Goal: Register for event/course

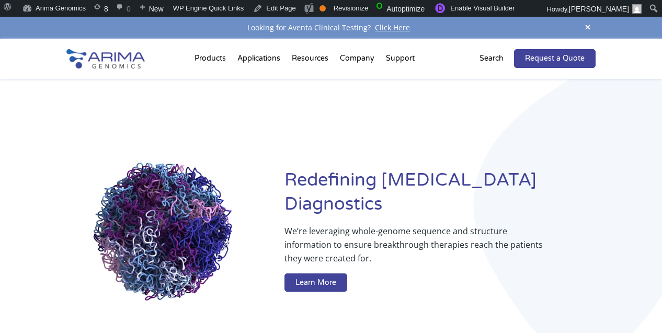
click at [44, 57] on div "Products Clinical Services Aventa FusionPlus Aventa Lymphoma Research Products …" at bounding box center [331, 59] width 662 height 40
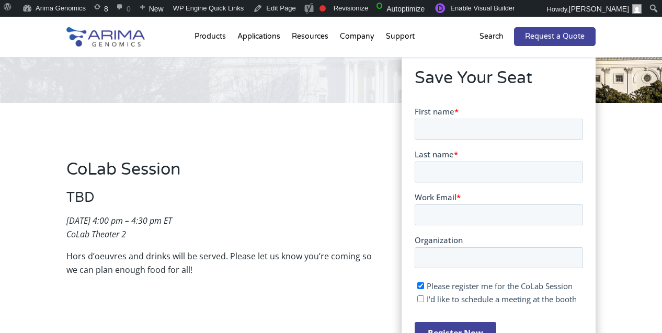
scroll to position [159, 0]
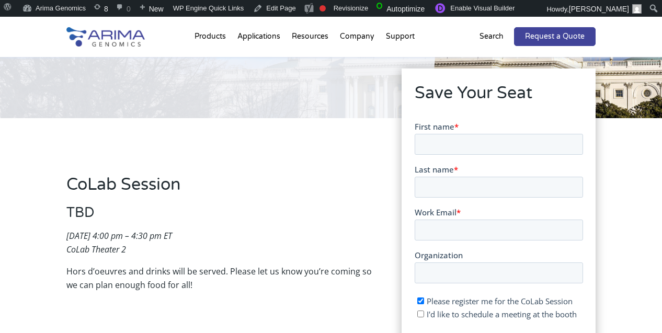
click at [457, 159] on form "First name * Last name * Work Email * Organization Please register me for the C…" at bounding box center [498, 244] width 168 height 247
click at [461, 148] on input "First name *" at bounding box center [498, 143] width 168 height 21
type input "alex"
type input "becker"
type input "alex@arimagenomics.com"
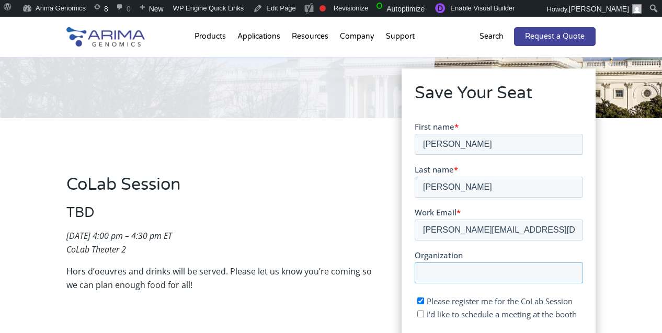
type input "Aventa Genomics"
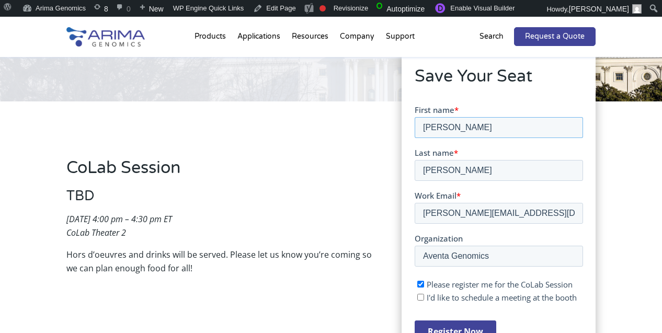
scroll to position [176, 0]
click at [442, 330] on input "Register Now" at bounding box center [455, 330] width 82 height 22
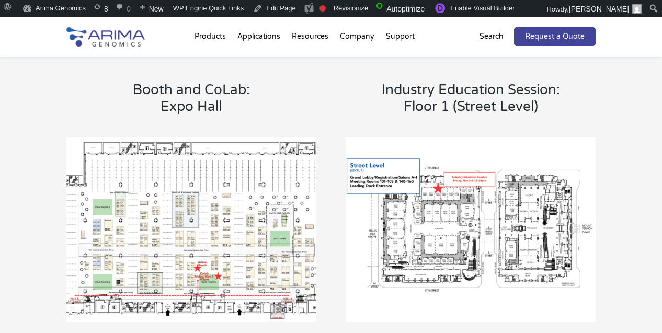
scroll to position [659, 0]
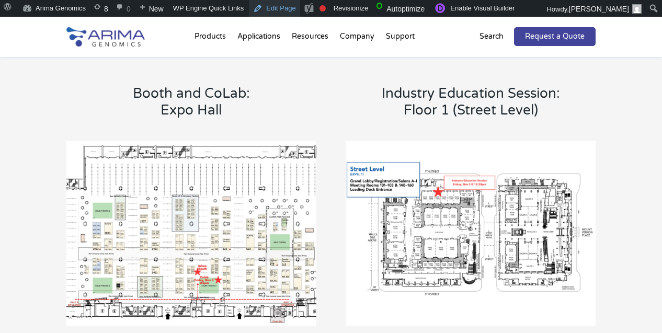
click at [262, 7] on link "Edit Page" at bounding box center [274, 8] width 51 height 17
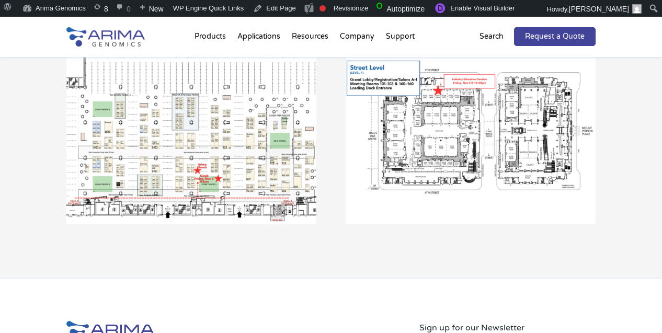
scroll to position [770, 0]
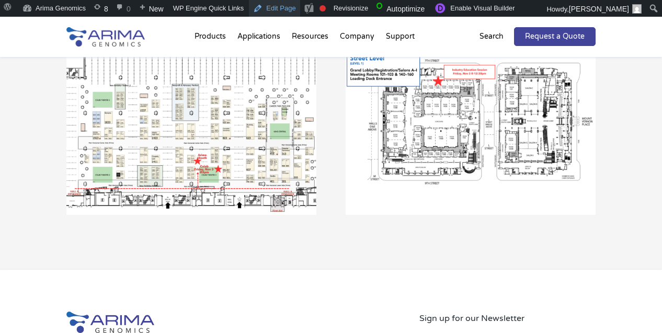
click at [281, 13] on link "Edit Page" at bounding box center [274, 8] width 51 height 17
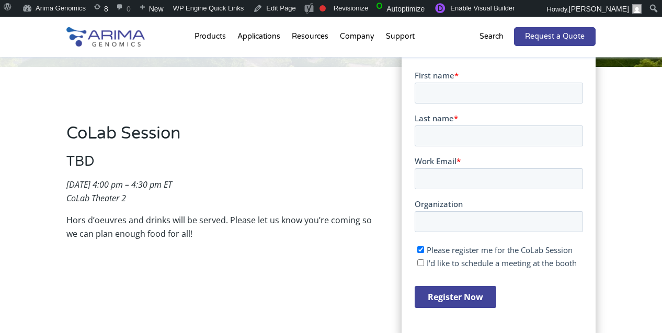
scroll to position [221, 0]
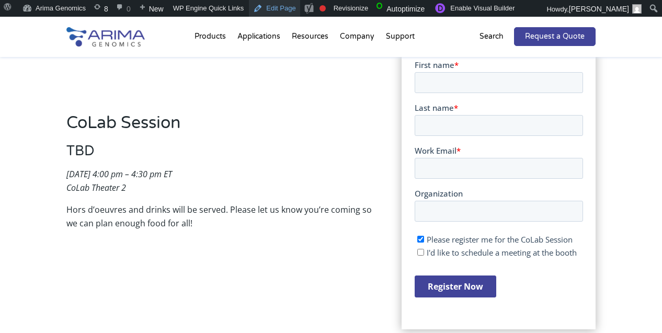
click at [287, 8] on link "Edit Page" at bounding box center [274, 8] width 51 height 17
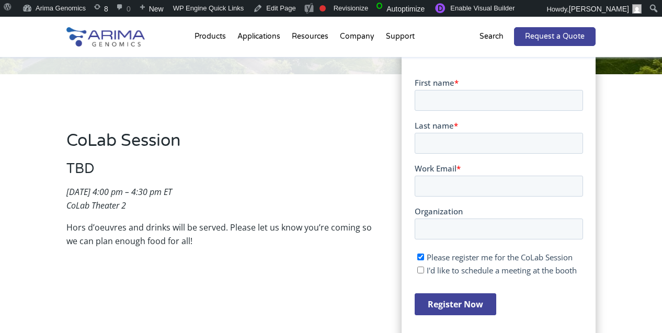
scroll to position [207, 0]
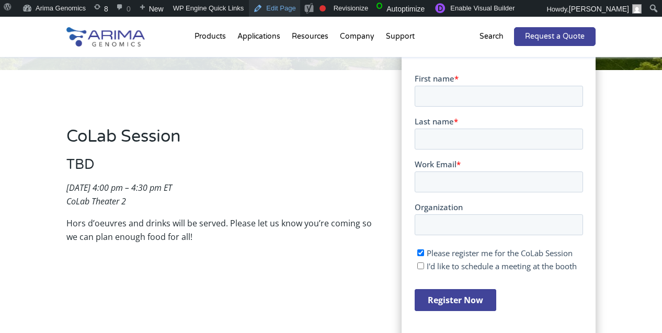
click at [285, 8] on link "Edit Page" at bounding box center [274, 8] width 51 height 17
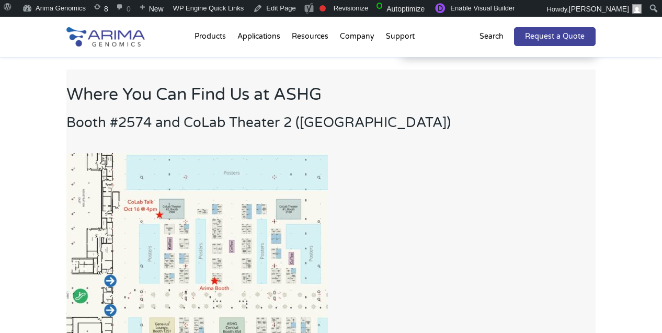
scroll to position [493, 0]
click at [282, 173] on img at bounding box center [196, 261] width 261 height 215
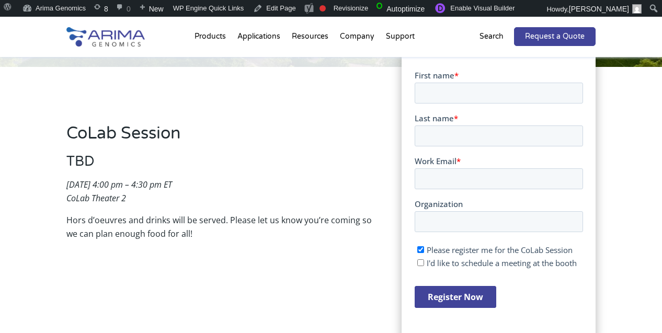
scroll to position [209, 0]
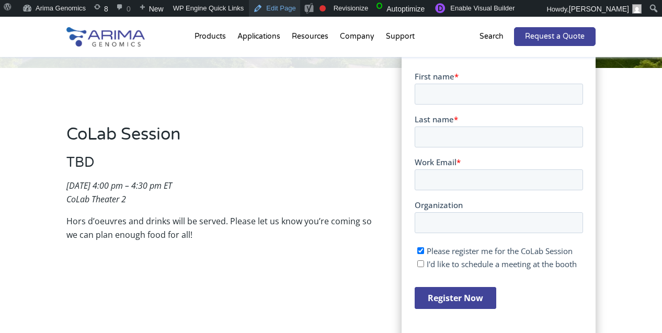
click at [273, 14] on link "Edit Page" at bounding box center [274, 8] width 51 height 17
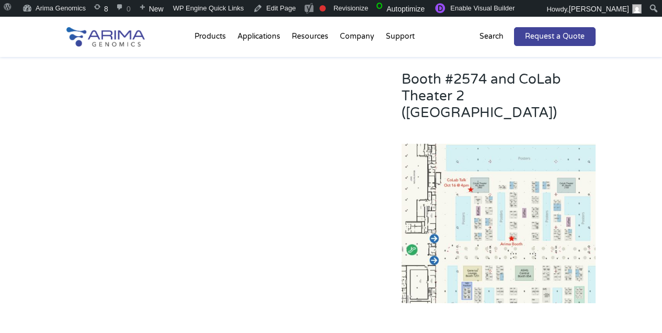
scroll to position [559, 0]
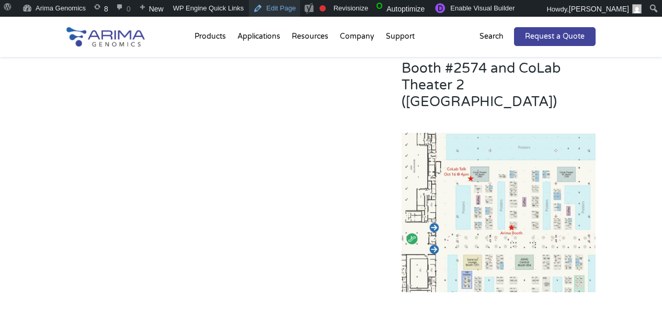
click at [285, 12] on link "Edit Page" at bounding box center [274, 8] width 51 height 17
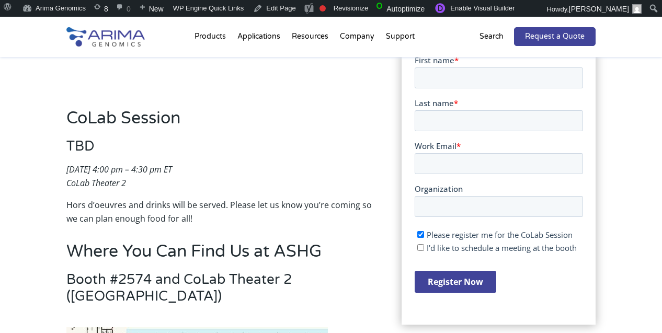
scroll to position [216, 0]
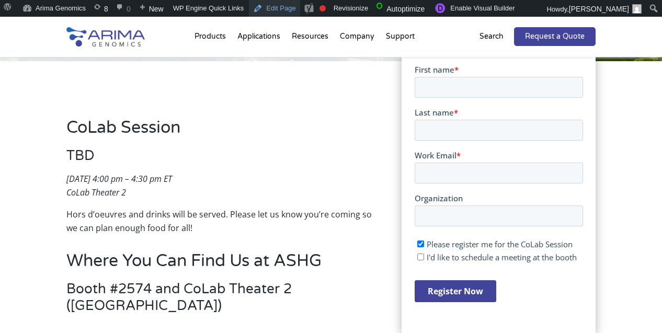
click at [269, 11] on link "Edit Page" at bounding box center [274, 8] width 51 height 17
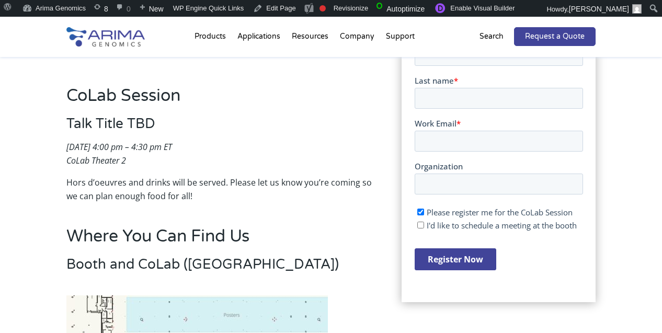
scroll to position [256, 0]
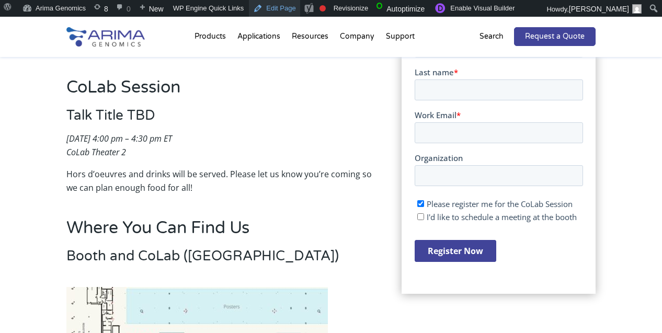
click at [270, 7] on link "Edit Page" at bounding box center [274, 8] width 51 height 17
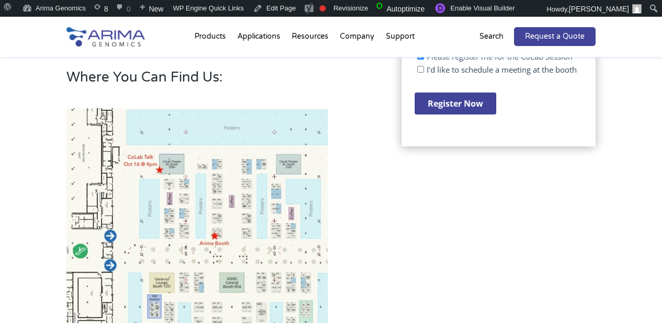
scroll to position [405, 0]
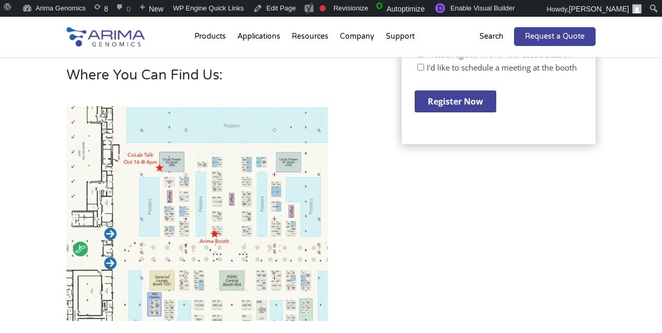
click at [198, 131] on img at bounding box center [196, 213] width 261 height 215
click at [180, 161] on img at bounding box center [196, 213] width 261 height 215
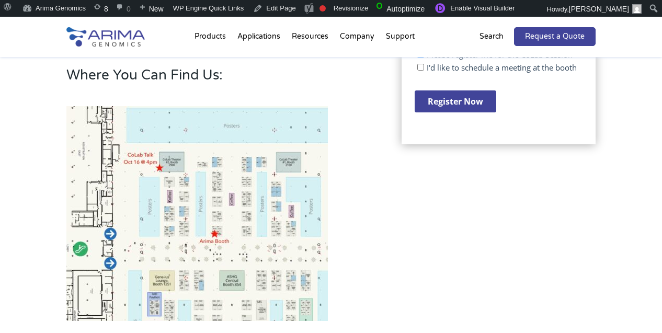
click at [180, 161] on img at bounding box center [196, 213] width 261 height 215
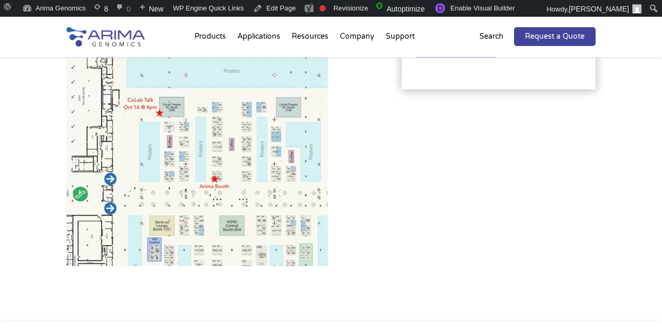
click at [182, 158] on img at bounding box center [196, 158] width 261 height 215
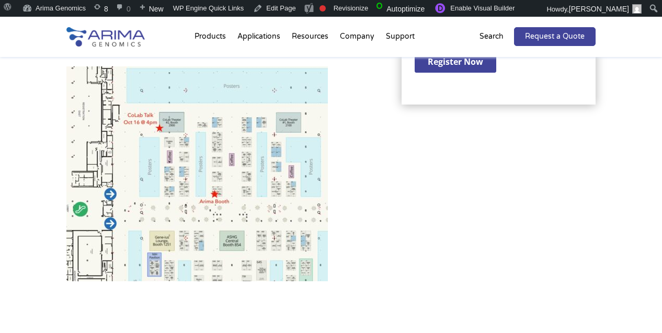
click at [182, 158] on img at bounding box center [196, 173] width 261 height 215
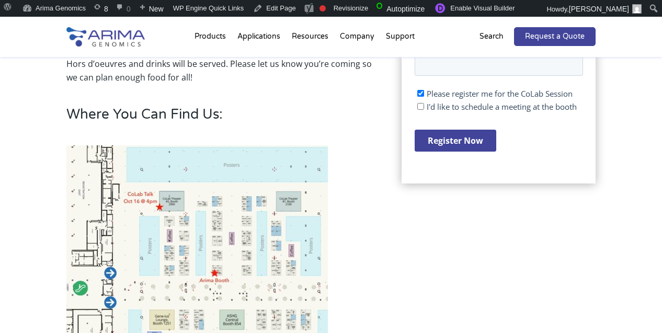
scroll to position [366, 0]
click at [182, 158] on img at bounding box center [196, 253] width 261 height 215
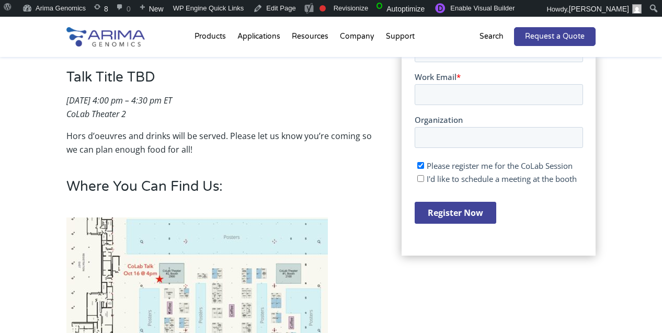
scroll to position [307, 0]
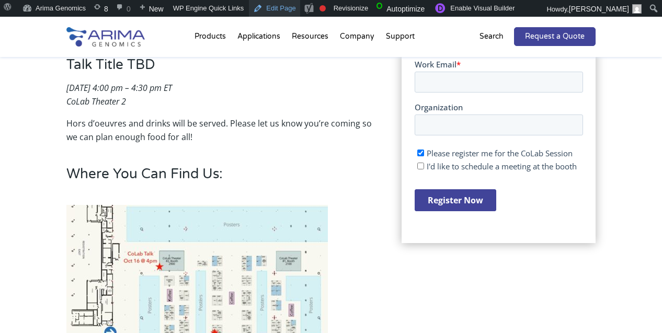
click at [288, 10] on link "Edit Page" at bounding box center [274, 8] width 51 height 17
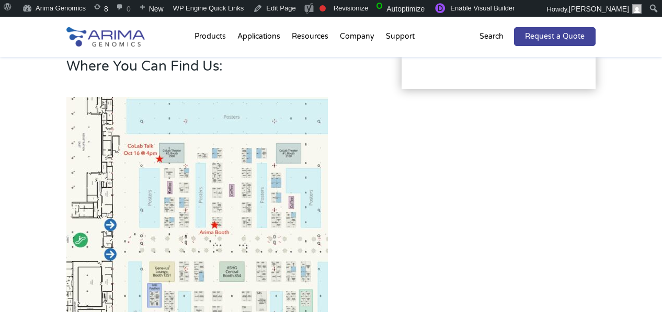
scroll to position [488, 0]
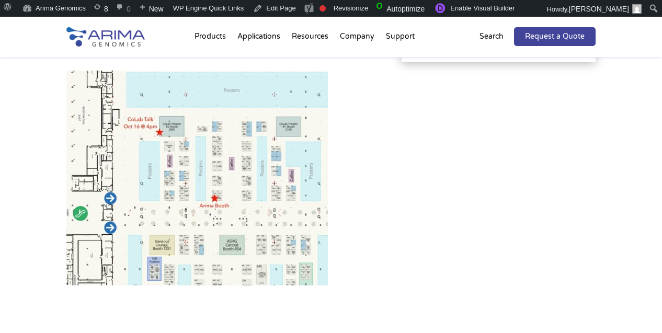
click at [200, 175] on img at bounding box center [196, 178] width 261 height 215
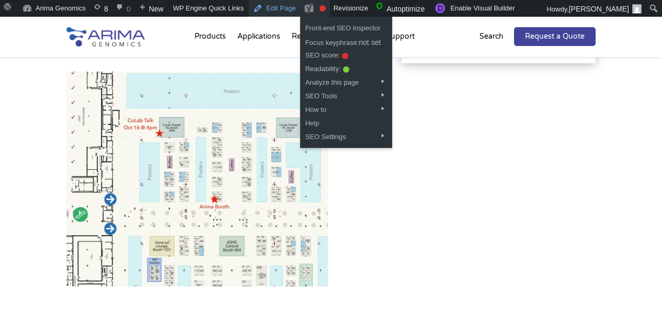
click at [291, 9] on link "Edit Page" at bounding box center [274, 8] width 51 height 17
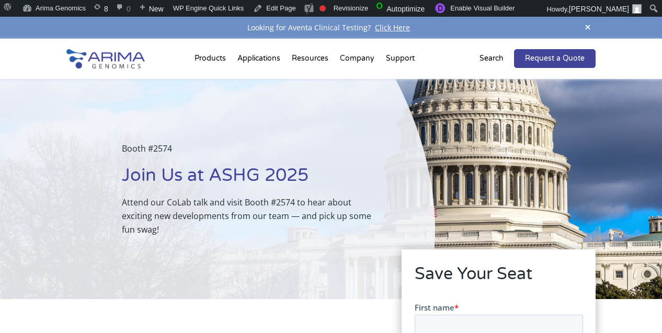
click at [224, 204] on p "Attend our CoLab talk and visit Booth #2574 to hear about exciting new developm…" at bounding box center [252, 215] width 261 height 41
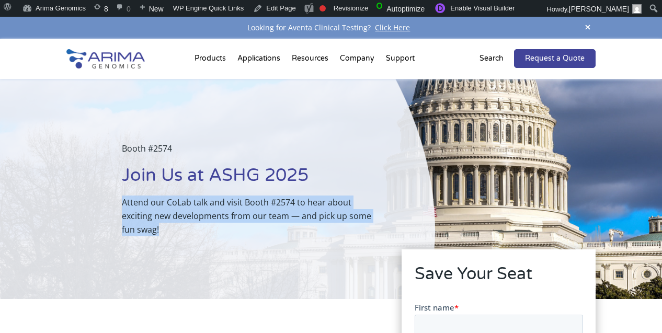
click at [224, 204] on p "Attend our CoLab talk and visit Booth #2574 to hear about exciting new developm…" at bounding box center [252, 215] width 261 height 41
copy p "Attend our CoLab talk and visit Booth #2574 to hear about exciting new developm…"
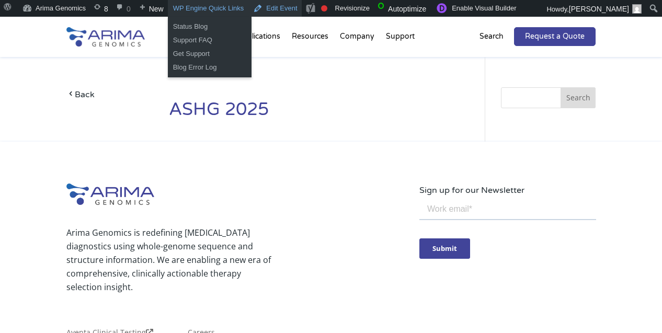
click at [275, 12] on link "Edit Event" at bounding box center [275, 8] width 52 height 17
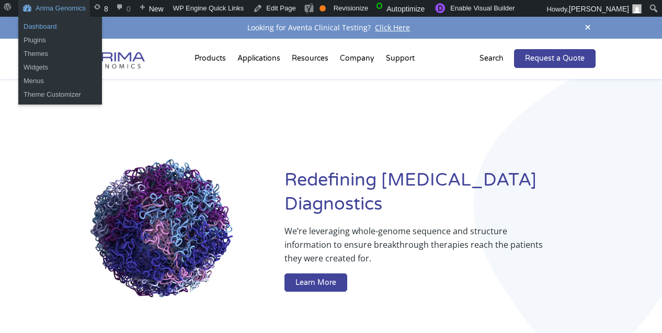
click at [48, 25] on link "Dashboard" at bounding box center [60, 27] width 84 height 14
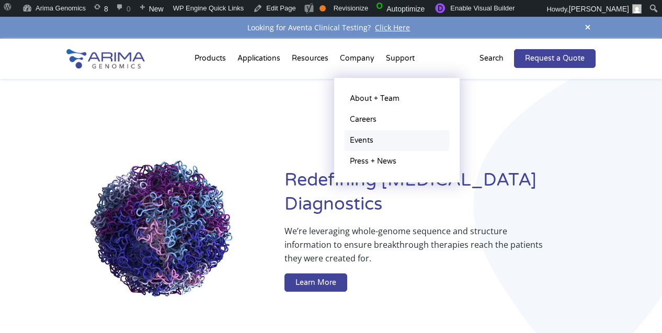
click at [359, 137] on link "Events" at bounding box center [396, 140] width 105 height 21
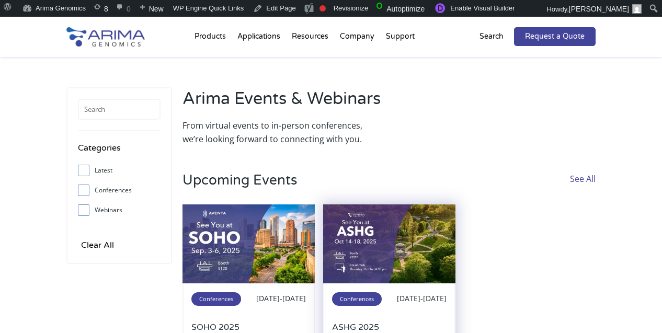
click at [405, 273] on img at bounding box center [389, 243] width 132 height 79
